Goal: Find specific page/section: Find specific page/section

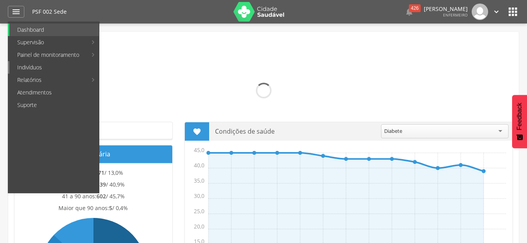
click at [48, 65] on link "Indivíduos" at bounding box center [53, 67] width 89 height 13
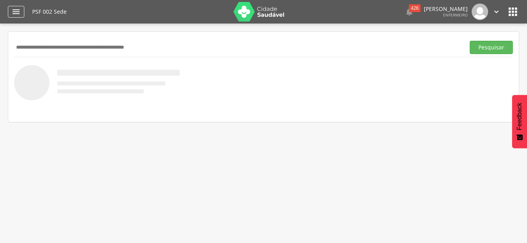
click at [22, 11] on div "" at bounding box center [16, 12] width 16 height 12
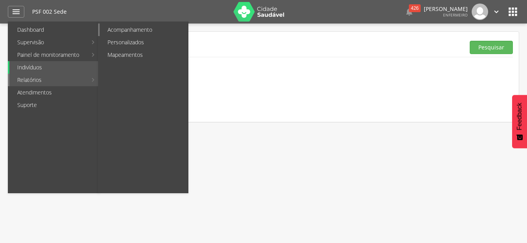
click at [140, 31] on link "Acompanhamento" at bounding box center [144, 30] width 88 height 13
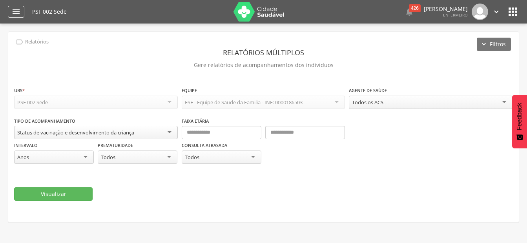
click at [19, 12] on icon "" at bounding box center [15, 11] width 9 height 9
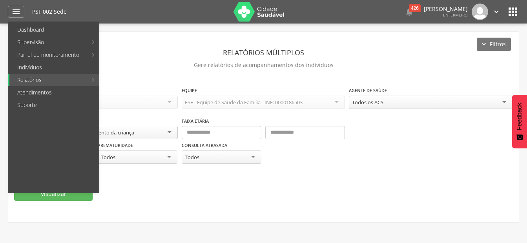
click at [231, 134] on link "Pré-[GEOGRAPHIC_DATA]" at bounding box center [234, 130] width 88 height 13
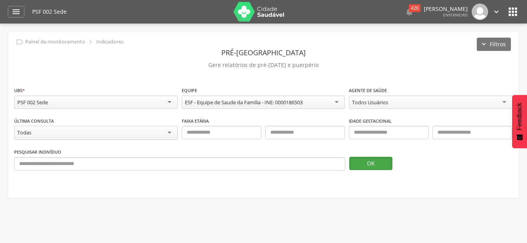
click at [376, 163] on button "OK" at bounding box center [370, 163] width 43 height 13
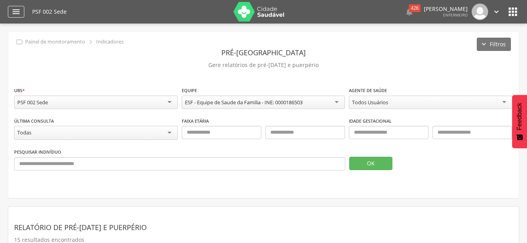
click at [13, 8] on icon "" at bounding box center [15, 11] width 9 height 9
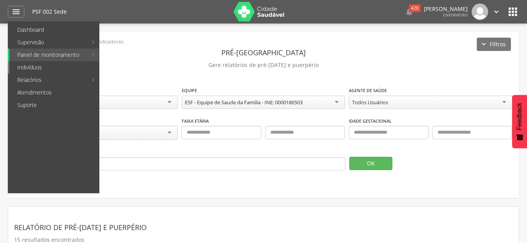
click at [33, 69] on link "Indivíduos" at bounding box center [53, 67] width 89 height 13
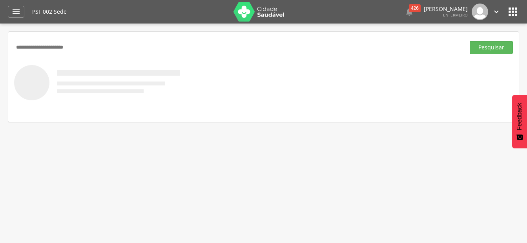
click at [469, 41] on button "Pesquisar" at bounding box center [490, 47] width 43 height 13
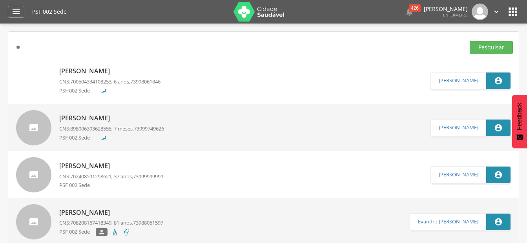
type input "*"
click at [469, 41] on button "Pesquisar" at bounding box center [490, 47] width 43 height 13
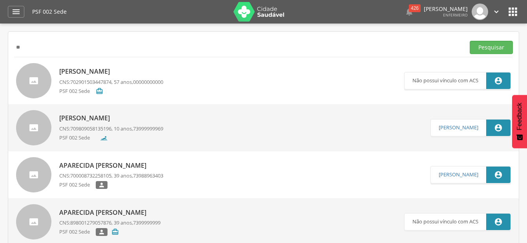
type input "*"
click at [469, 41] on button "Pesquisar" at bounding box center [490, 47] width 43 height 13
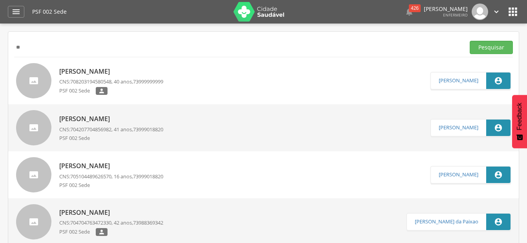
type input "*"
click at [469, 41] on button "Pesquisar" at bounding box center [490, 47] width 43 height 13
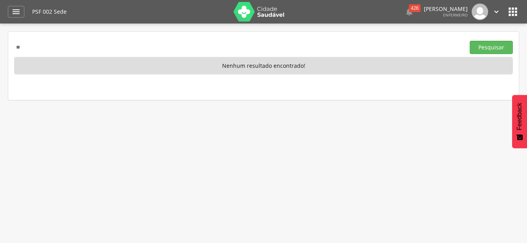
type input "*"
click at [469, 41] on button "Pesquisar" at bounding box center [490, 47] width 43 height 13
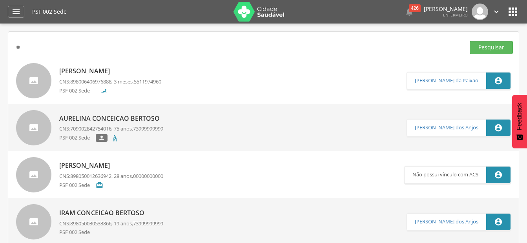
type input "*"
type input "**********"
click at [469, 41] on button "Pesquisar" at bounding box center [490, 47] width 43 height 13
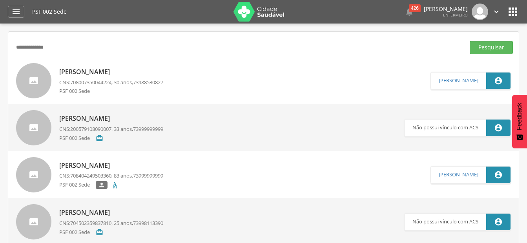
click at [87, 70] on p "[PERSON_NAME]" at bounding box center [111, 71] width 104 height 9
type input "**********"
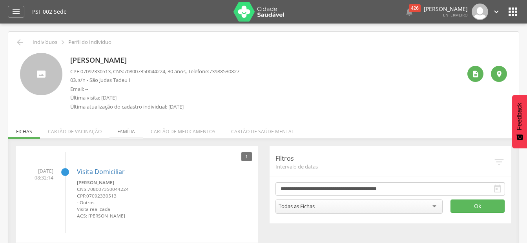
click at [122, 127] on li "Família" at bounding box center [125, 129] width 33 height 18
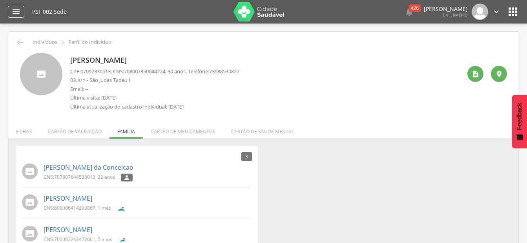
click at [18, 16] on icon "" at bounding box center [15, 11] width 9 height 9
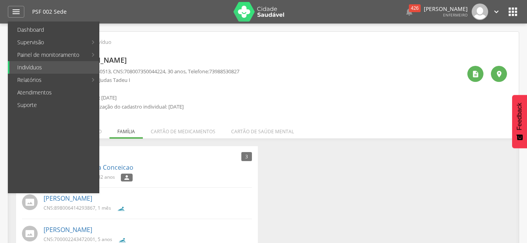
click at [274, 46] on div " Indivíduos  Perfil do Indivíduo" at bounding box center [263, 42] width 498 height 9
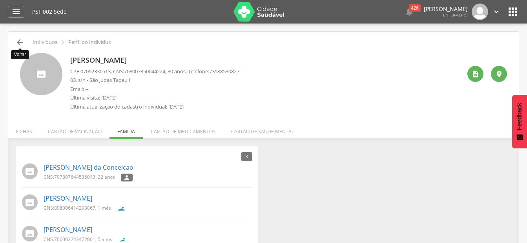
click at [19, 42] on icon "" at bounding box center [19, 42] width 9 height 9
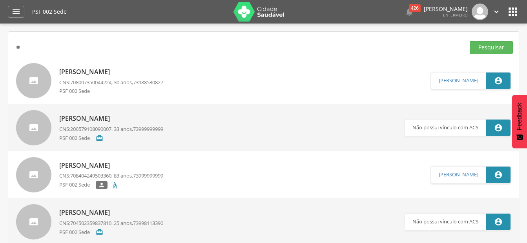
type input "*"
type input "********"
click at [469, 41] on button "Pesquisar" at bounding box center [490, 47] width 43 height 13
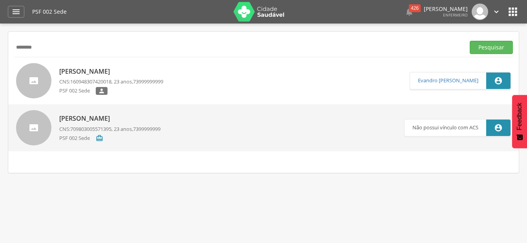
click at [88, 71] on p "[PERSON_NAME]" at bounding box center [111, 71] width 104 height 9
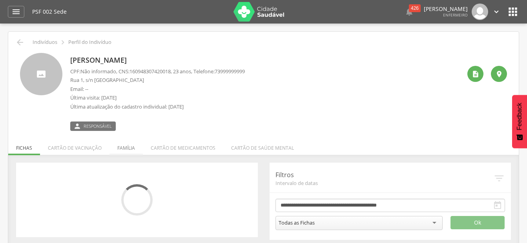
click at [119, 146] on li "Família" at bounding box center [125, 146] width 33 height 18
